Goal: Task Accomplishment & Management: Manage account settings

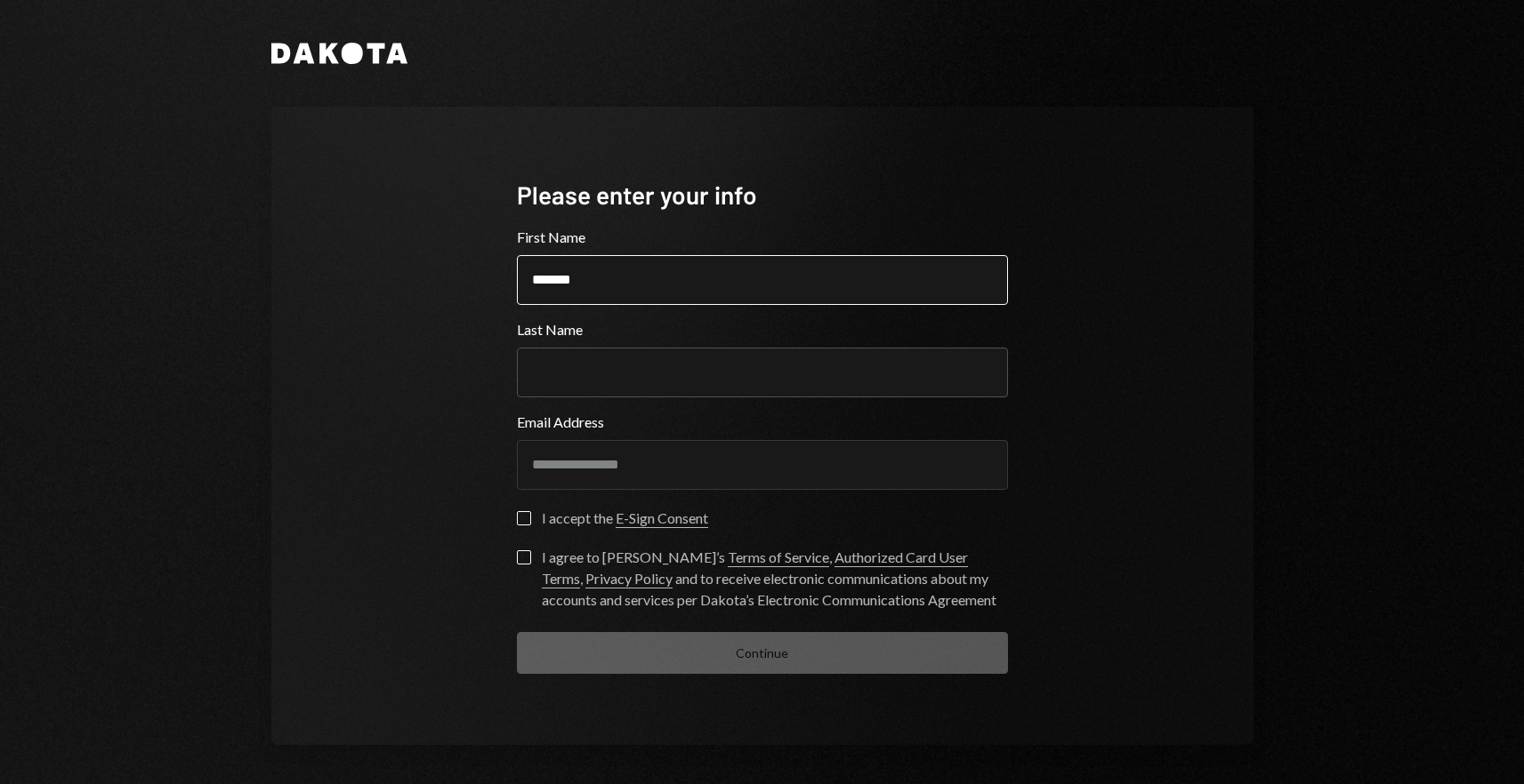
type input "*******"
type input "*****"
type button "on"
click at [504, 517] on div "**********" at bounding box center [763, 425] width 534 height 638
click at [517, 517] on button "on" at bounding box center [524, 519] width 14 height 14
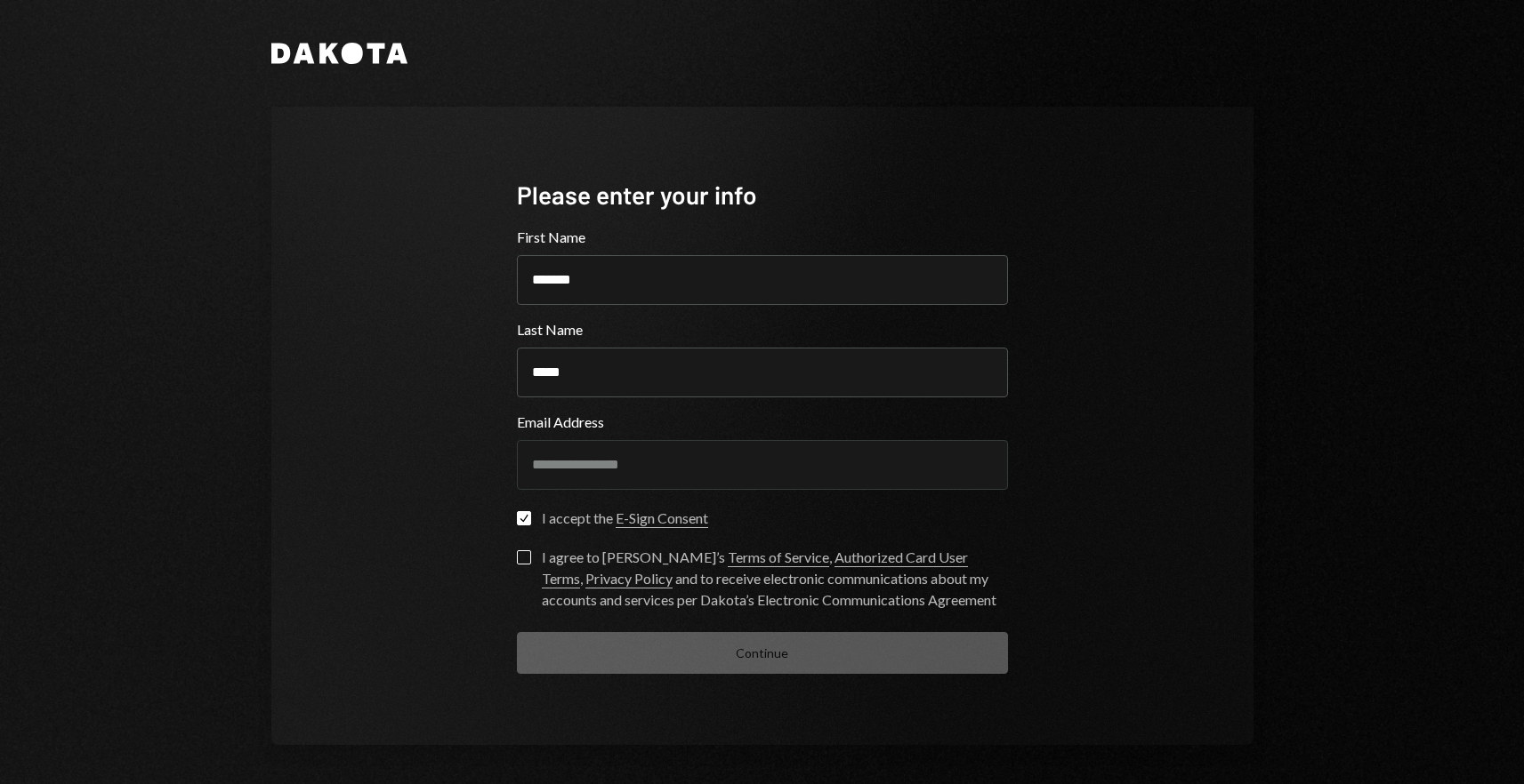
click at [519, 548] on form "**********" at bounding box center [763, 450] width 491 height 448
click at [519, 559] on button "I agree to [PERSON_NAME]’s Terms of Service , Authorized Card User Terms , Priv…" at bounding box center [524, 558] width 14 height 14
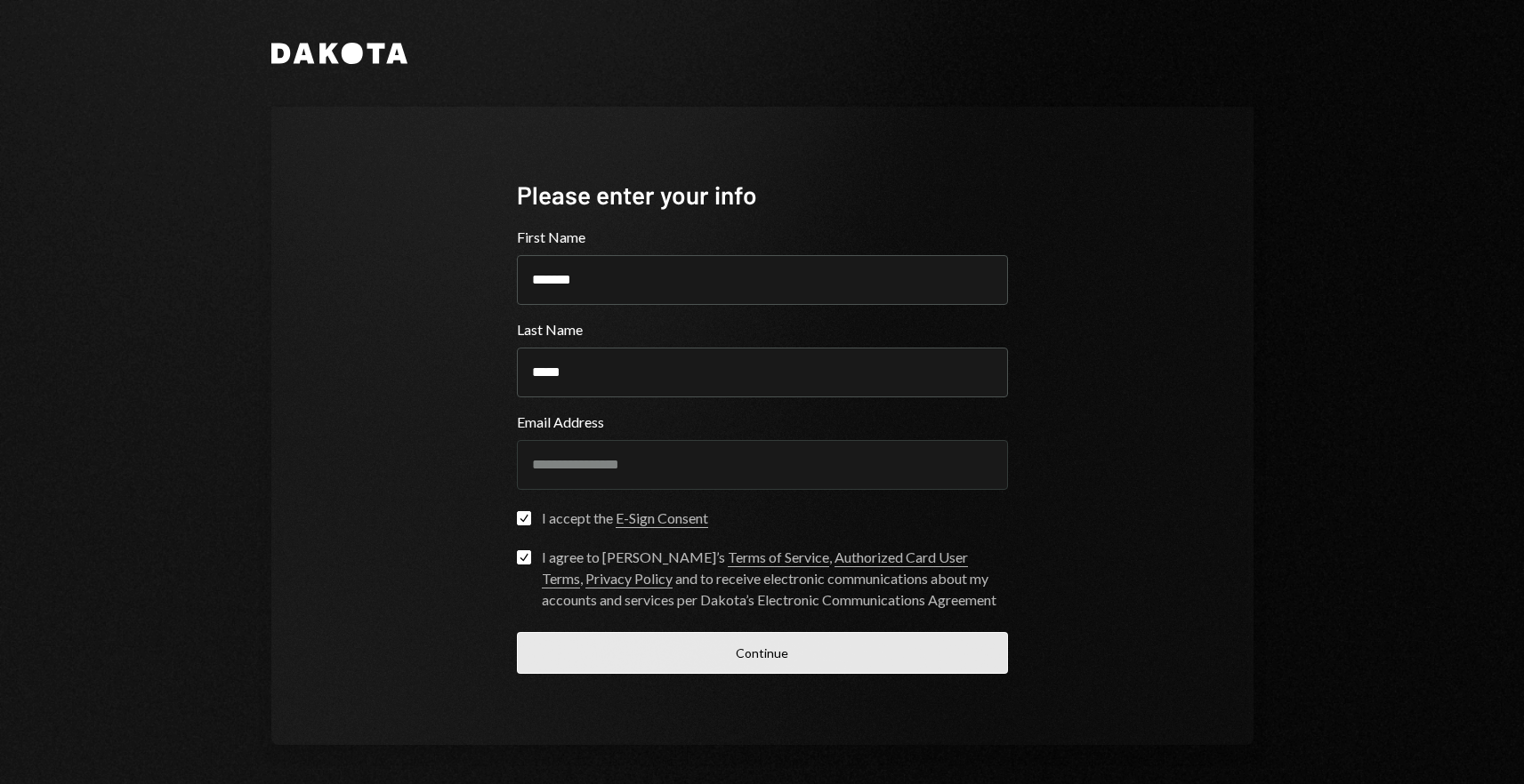
click at [619, 660] on button "Continue" at bounding box center [763, 653] width 491 height 42
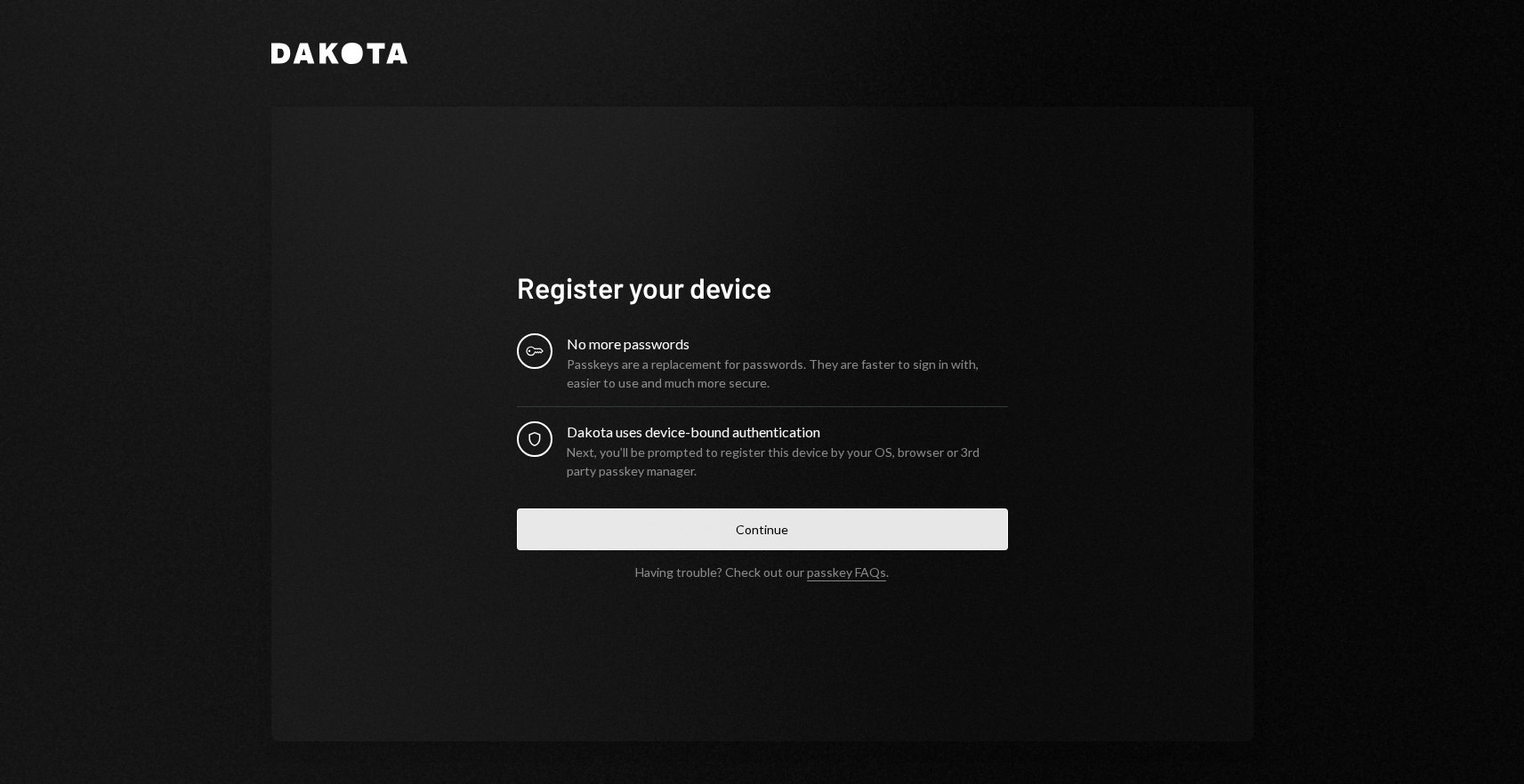
click at [687, 531] on button "Continue" at bounding box center [763, 529] width 491 height 42
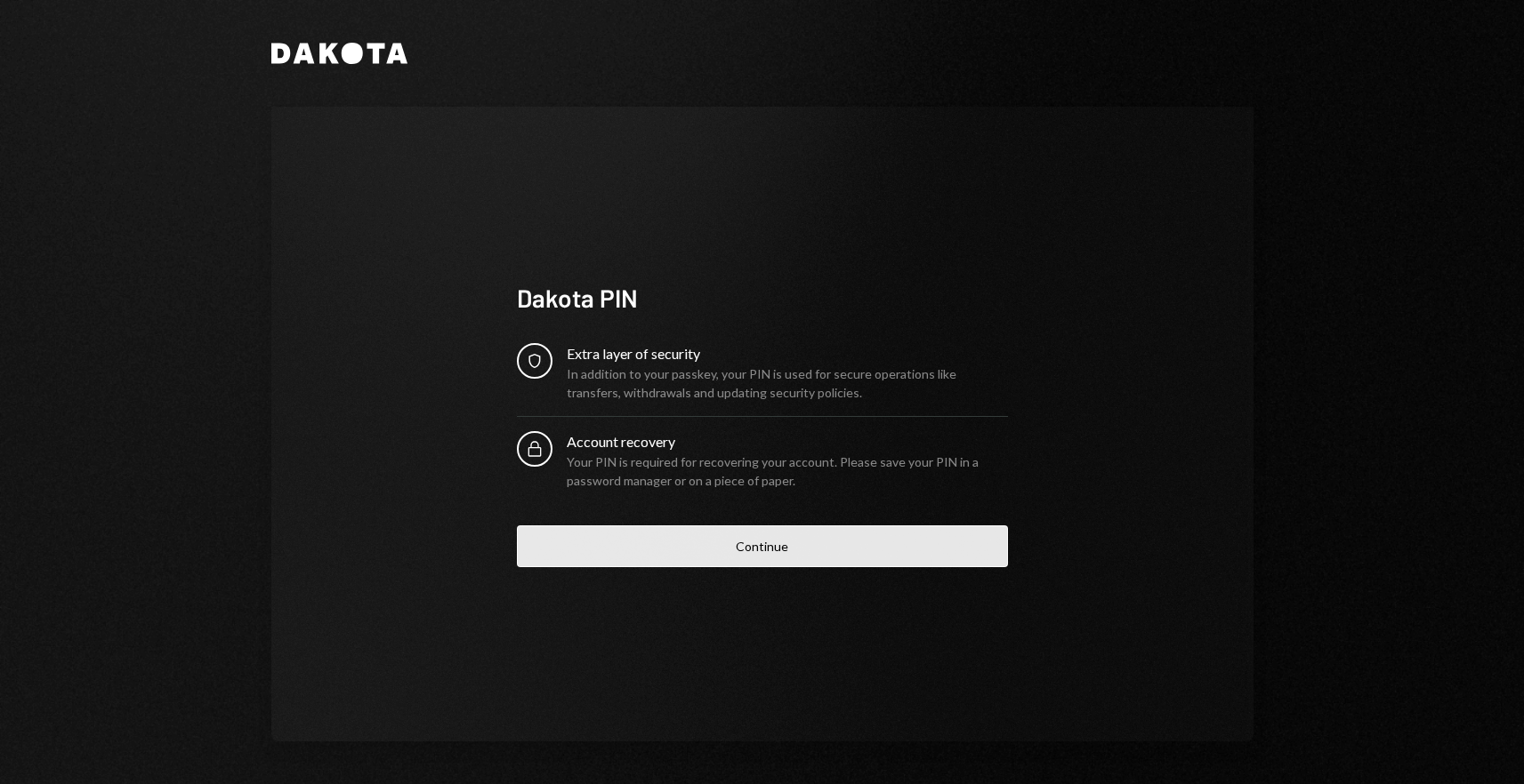
click at [773, 529] on button "Continue" at bounding box center [763, 546] width 491 height 42
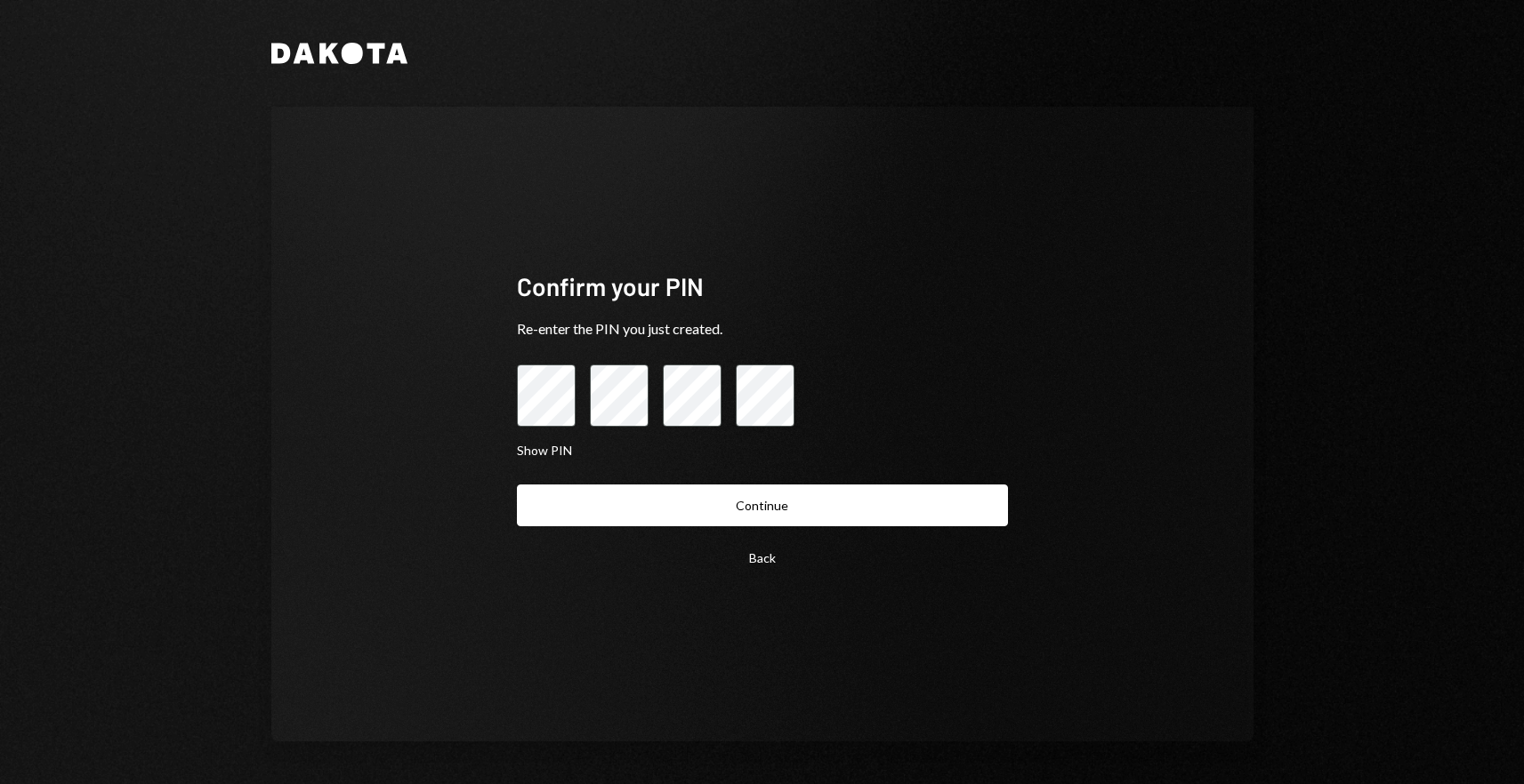
click at [517, 485] on button "Continue" at bounding box center [763, 505] width 491 height 42
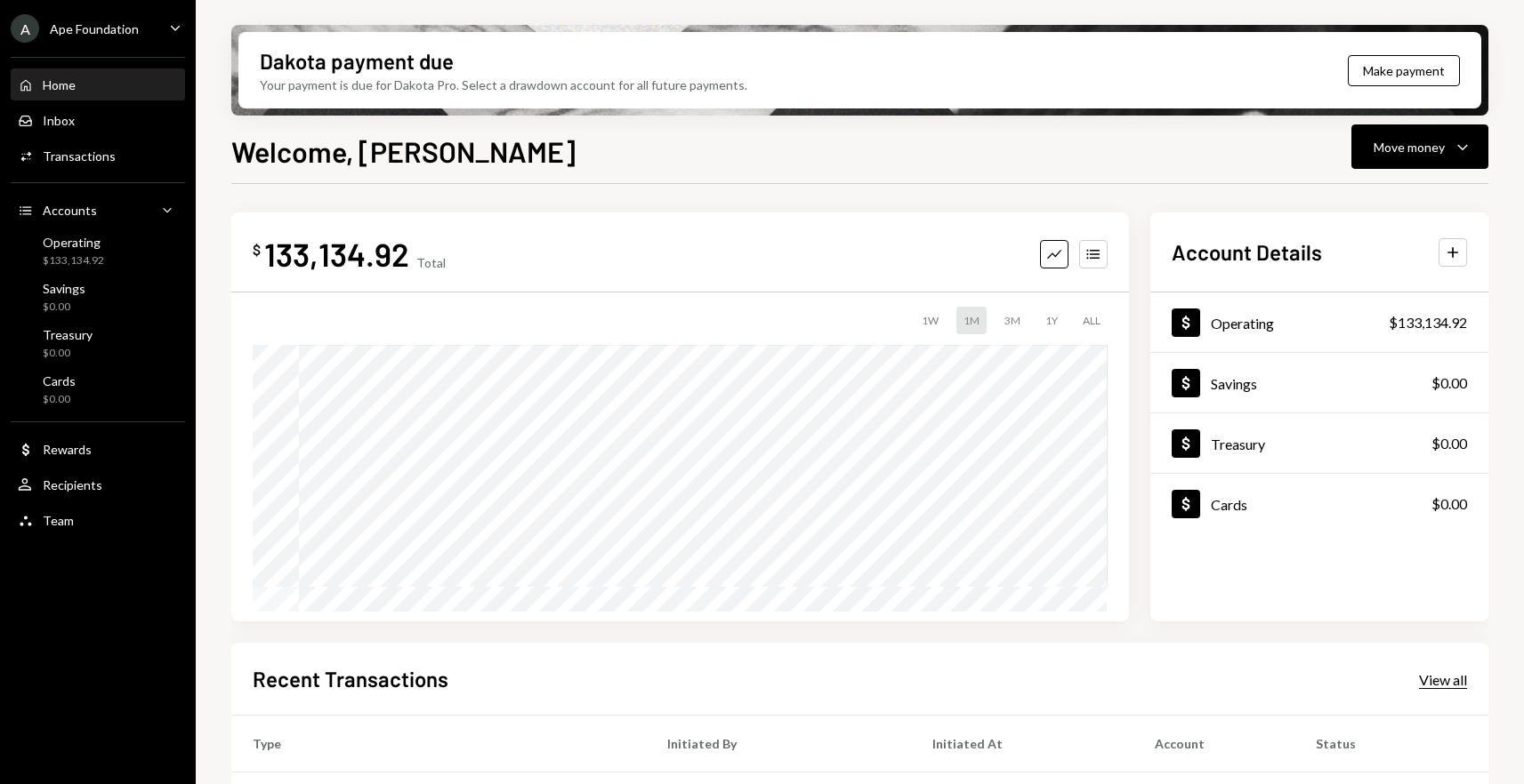
click at [1448, 671] on div "View all" at bounding box center [1443, 680] width 48 height 18
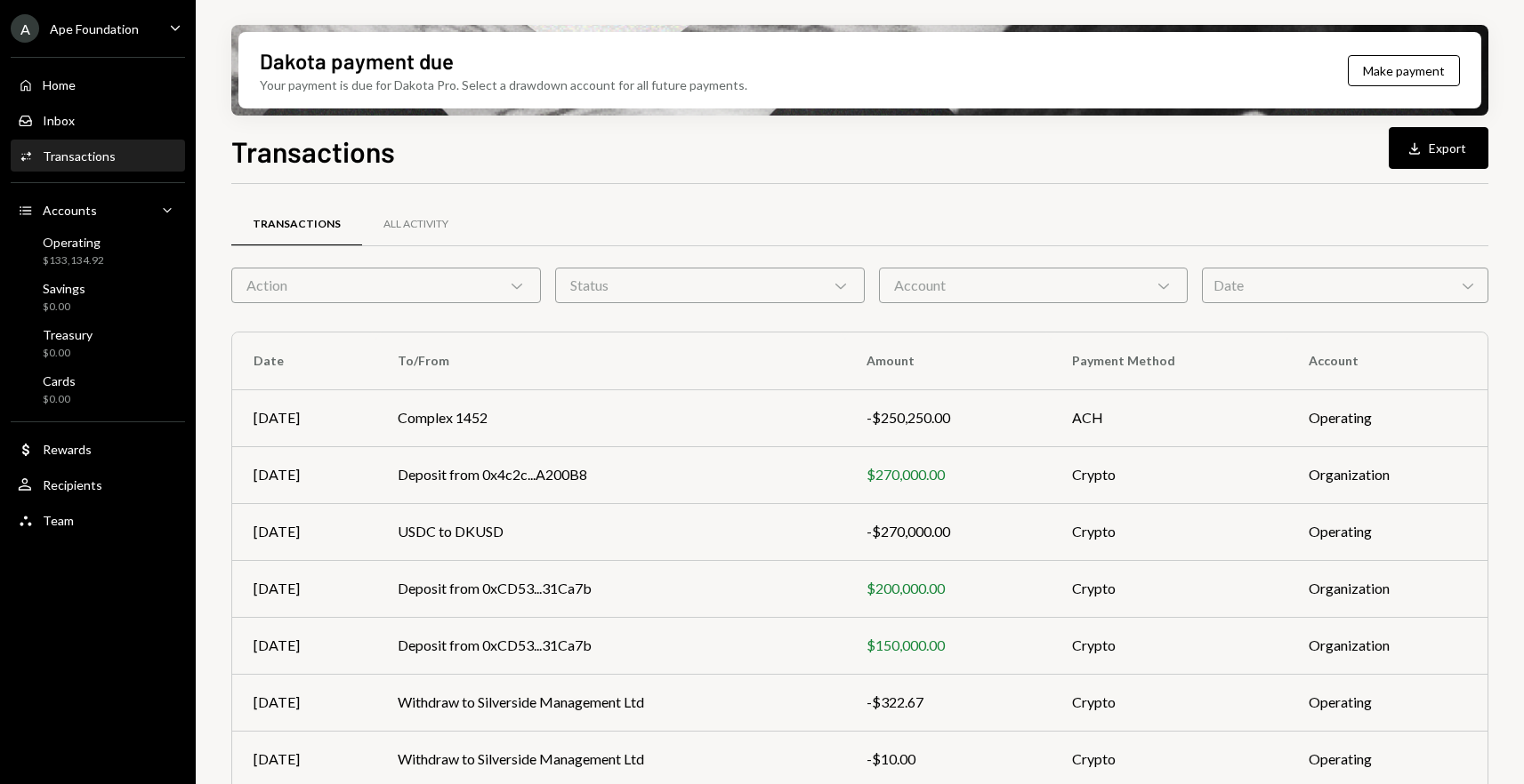
click at [77, 151] on div "Transactions" at bounding box center [79, 156] width 73 height 15
click at [106, 84] on div "Home Home" at bounding box center [98, 85] width 160 height 16
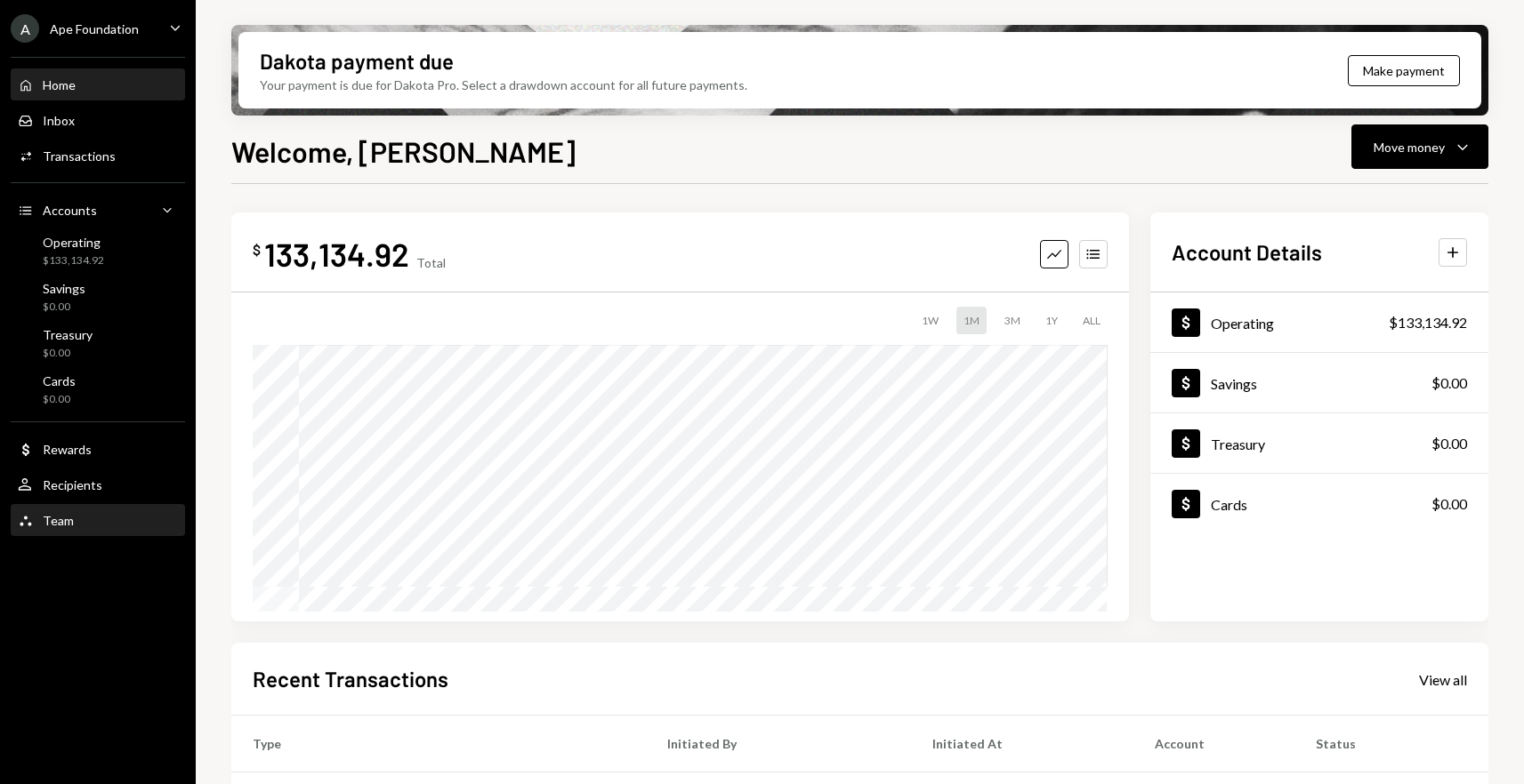
click at [64, 514] on div "Team" at bounding box center [58, 521] width 31 height 15
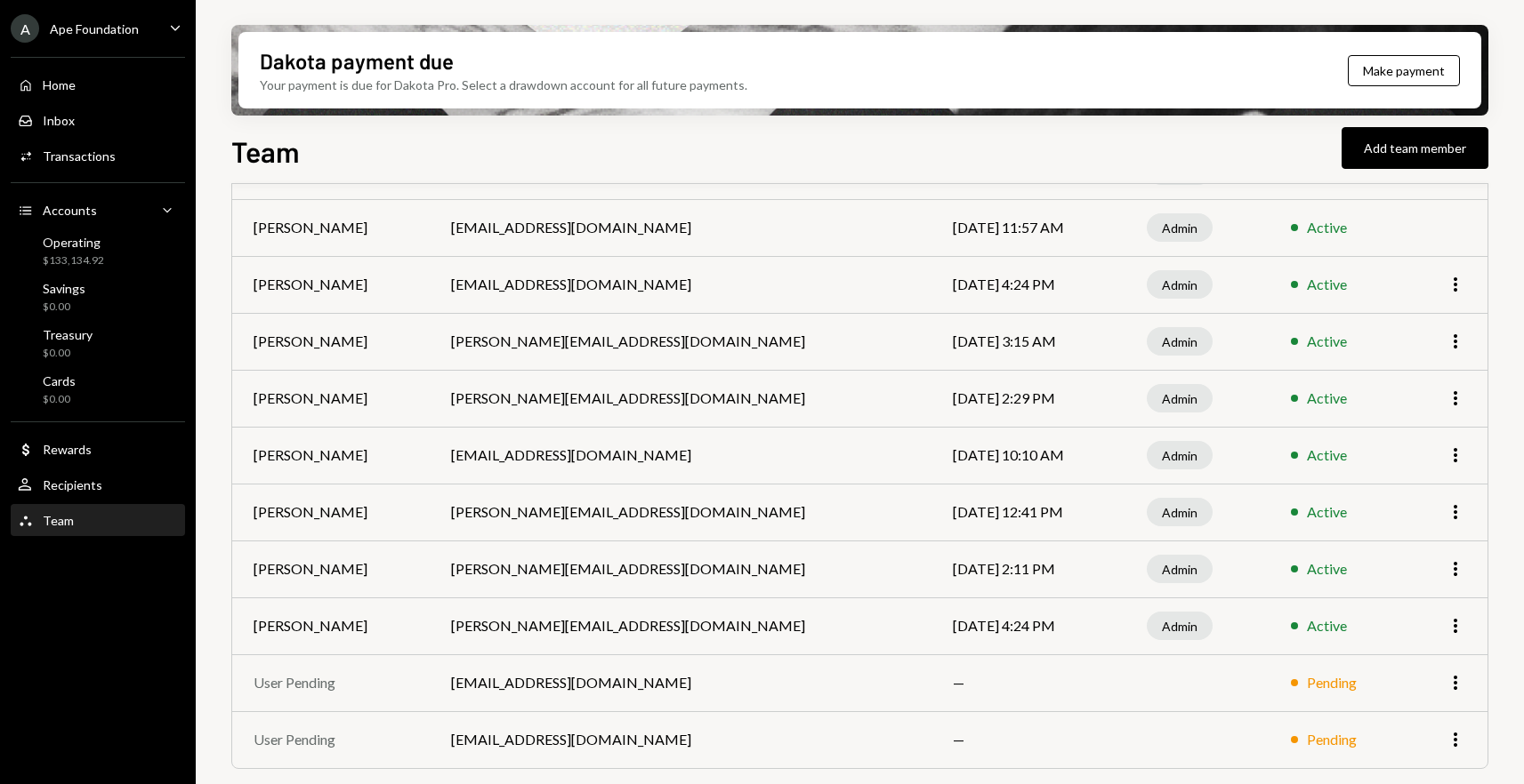
scroll to position [214, 0]
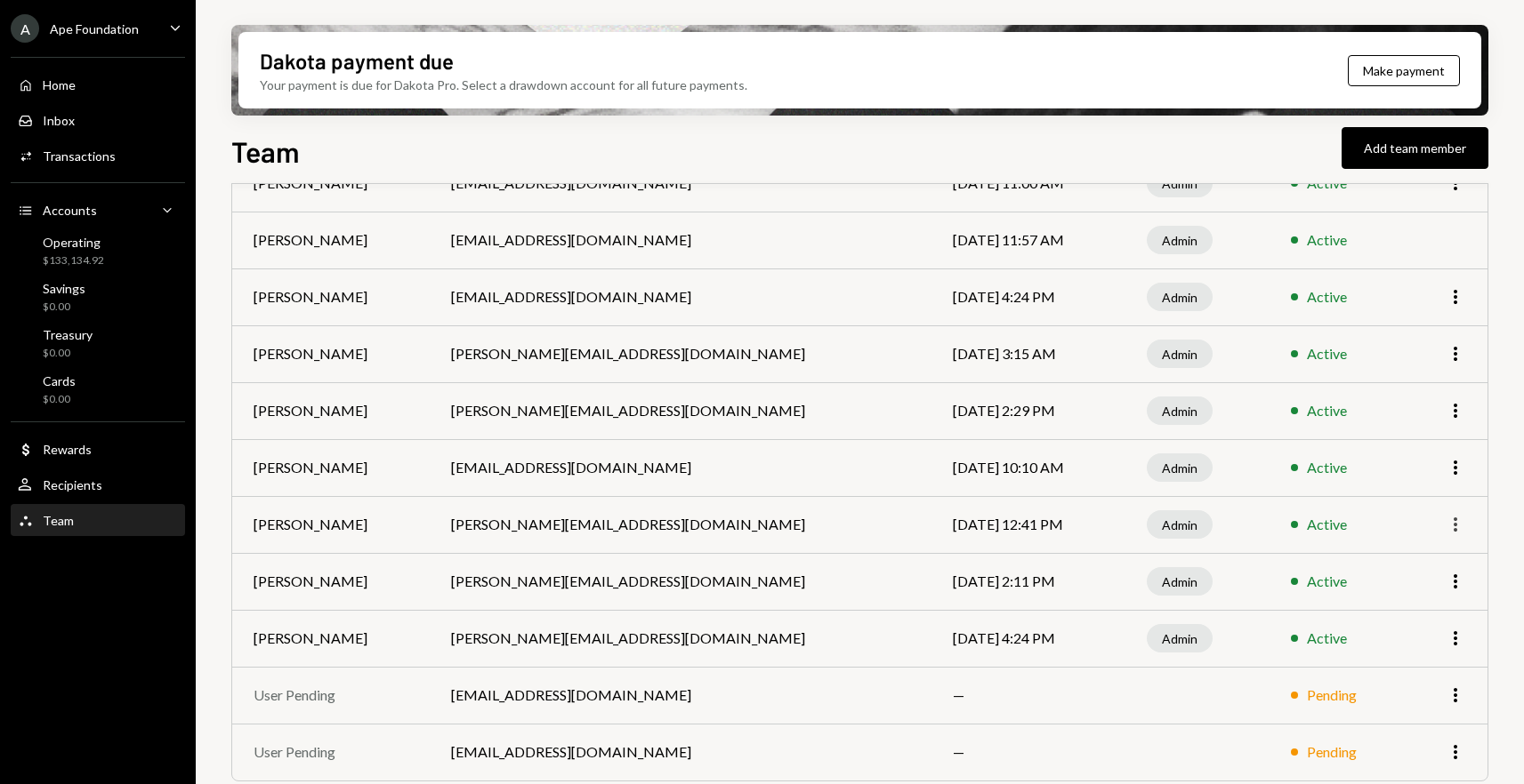
click at [1460, 525] on icon "More" at bounding box center [1455, 525] width 21 height 21
click at [1400, 602] on div "Remove" at bounding box center [1415, 594] width 89 height 31
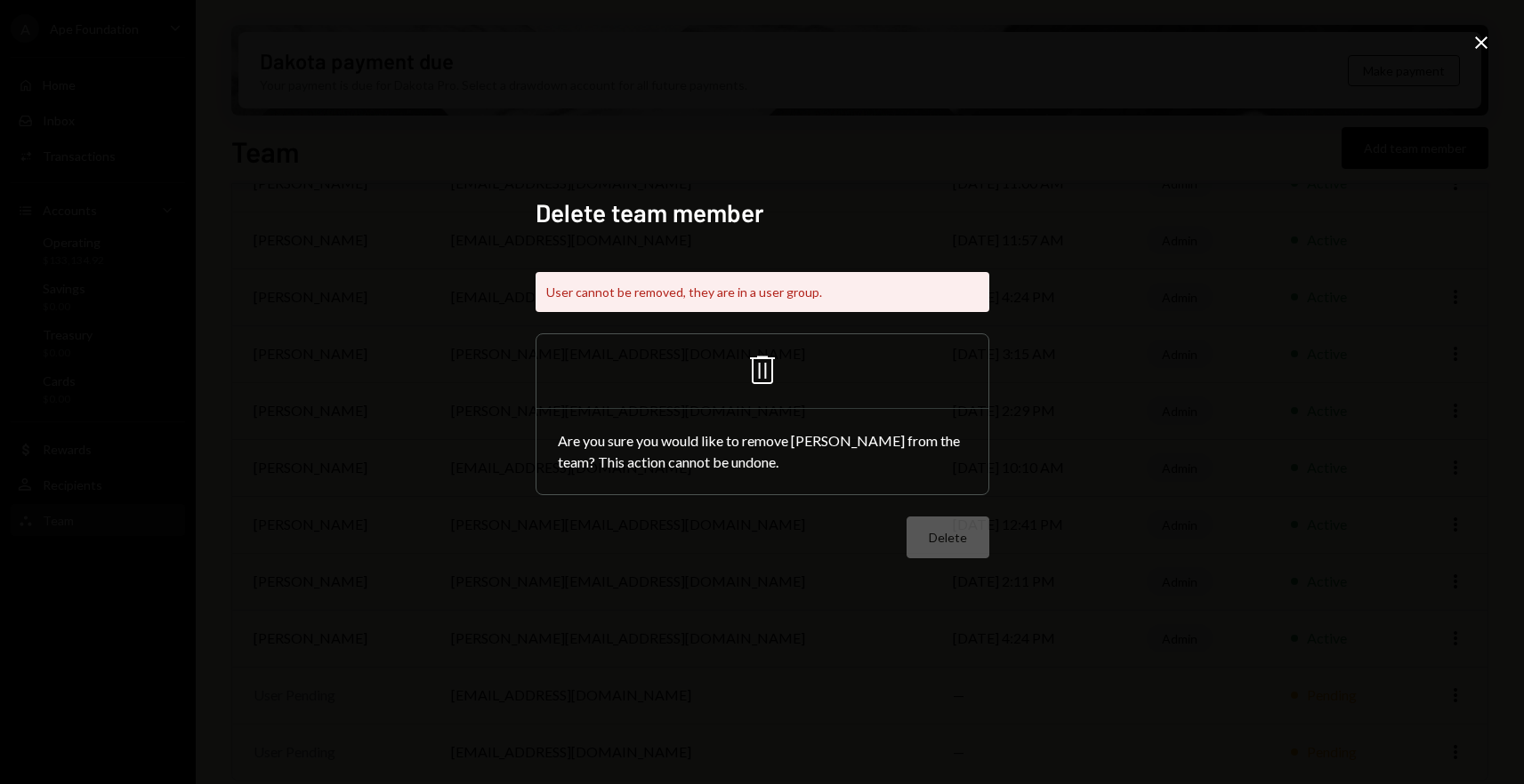
click at [676, 548] on div "Delete" at bounding box center [763, 537] width 454 height 42
drag, startPoint x: 856, startPoint y: 570, endPoint x: 877, endPoint y: 567, distance: 21.2
click at [858, 570] on div "Delete team member User cannot be removed, they are in a user group. Trash Are …" at bounding box center [763, 392] width 454 height 391
click at [1481, 53] on div "Close" at bounding box center [1481, 44] width 21 height 24
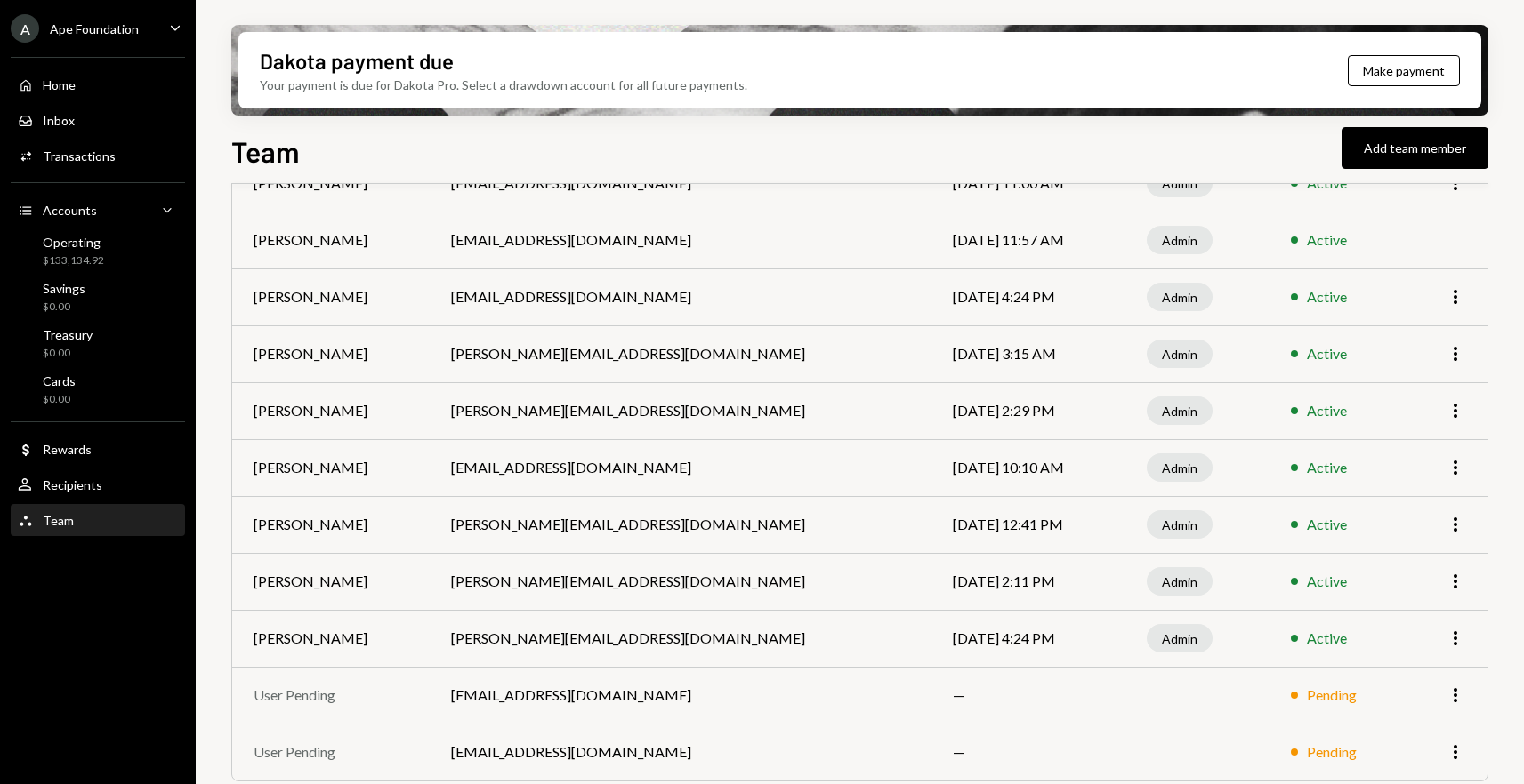
scroll to position [0, 0]
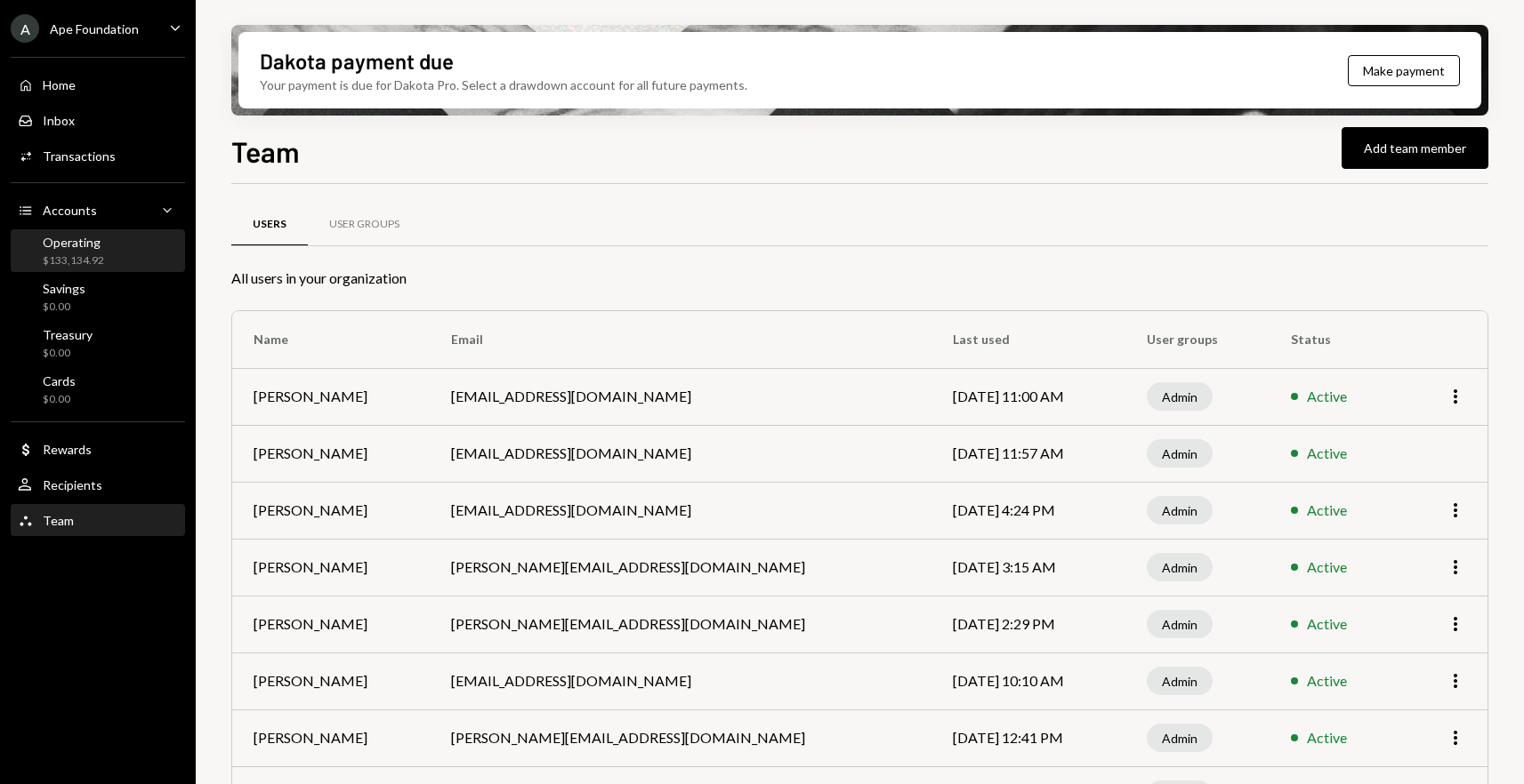
click at [79, 250] on div "Operating $133,134.92" at bounding box center [73, 252] width 61 height 34
